Goal: Task Accomplishment & Management: Manage account settings

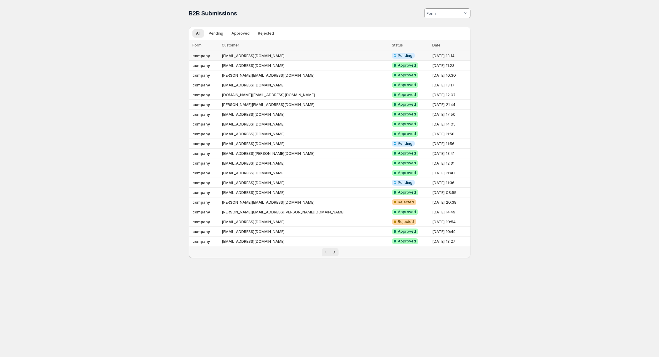
click at [302, 56] on td "[EMAIL_ADDRESS][DOMAIN_NAME]" at bounding box center [305, 56] width 170 height 10
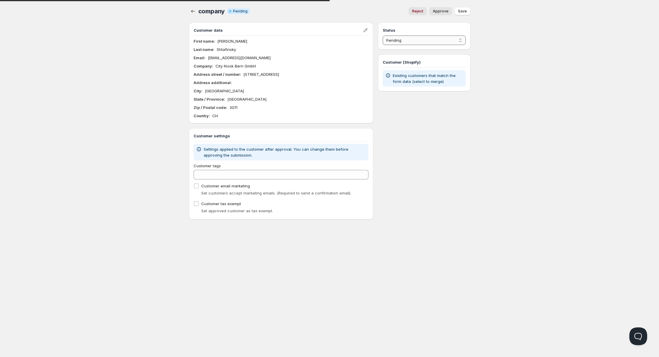
click at [426, 36] on select "Pending Approved Rejected Ignored Spam" at bounding box center [424, 40] width 83 height 9
select select "1"
click at [383, 36] on select "Pending Approved Rejected Ignored Spam" at bounding box center [424, 40] width 83 height 9
click at [463, 10] on span "Save" at bounding box center [462, 11] width 9 height 5
